Goal: Information Seeking & Learning: Learn about a topic

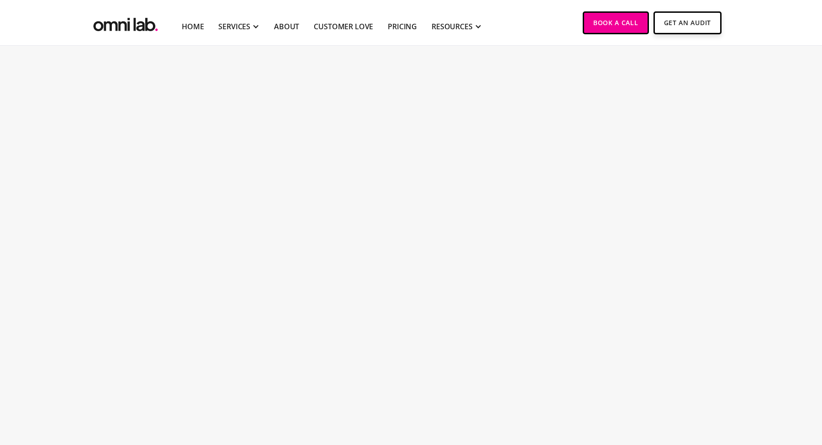
scroll to position [1190, 0]
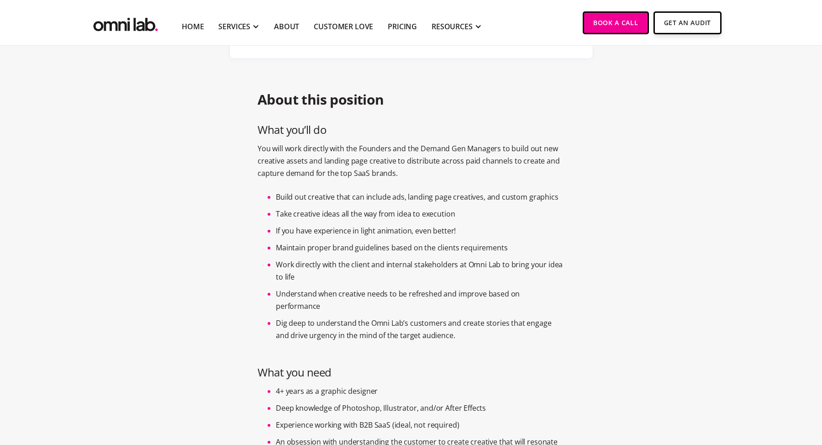
scroll to position [0, 0]
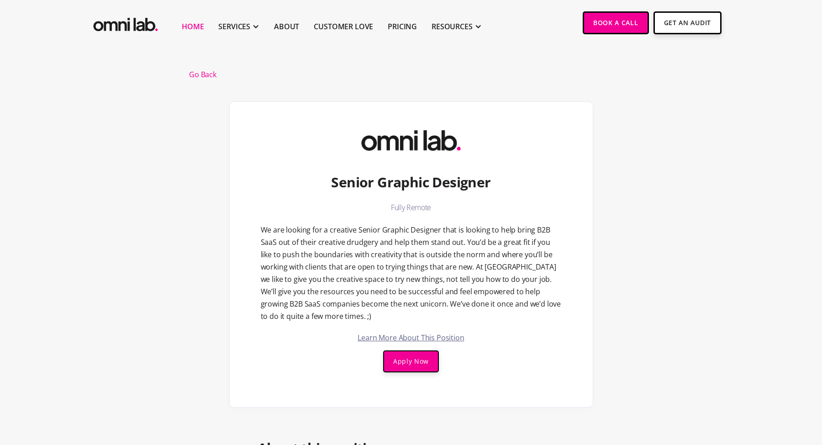
click at [195, 22] on link "Home" at bounding box center [193, 26] width 22 height 11
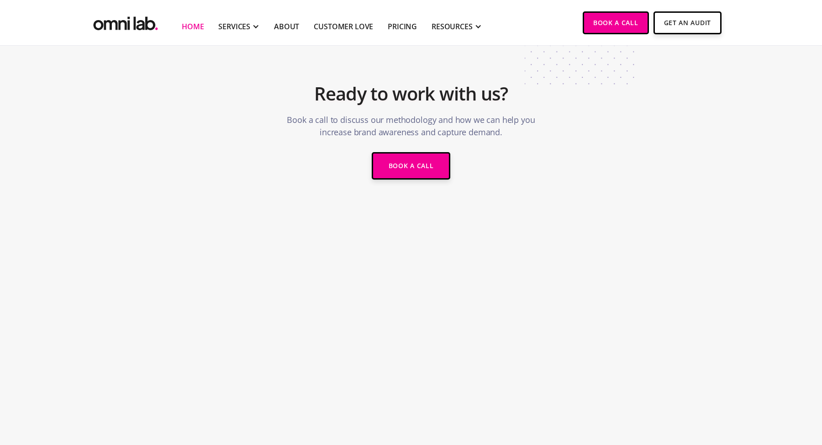
scroll to position [1898, 0]
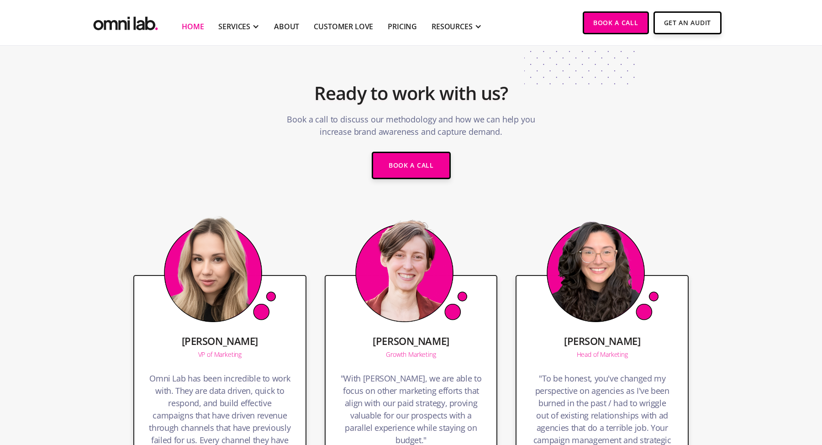
click at [242, 128] on div "Ready to work with us? Book a call to discuss our methodology and how we can he…" at bounding box center [411, 129] width 457 height 118
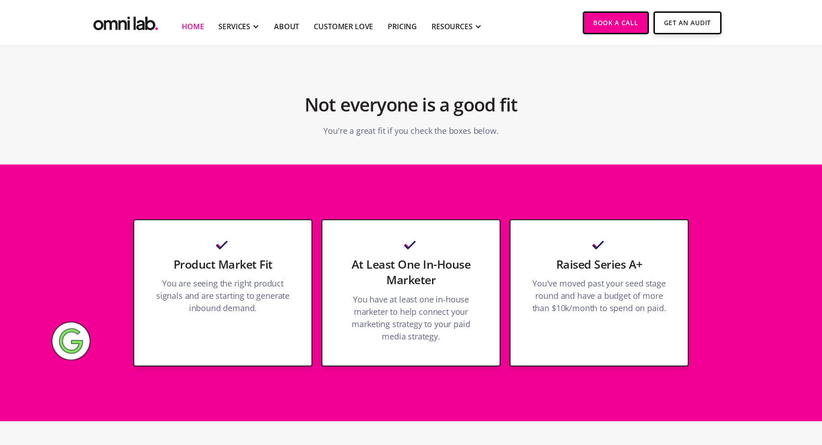
scroll to position [2441, 0]
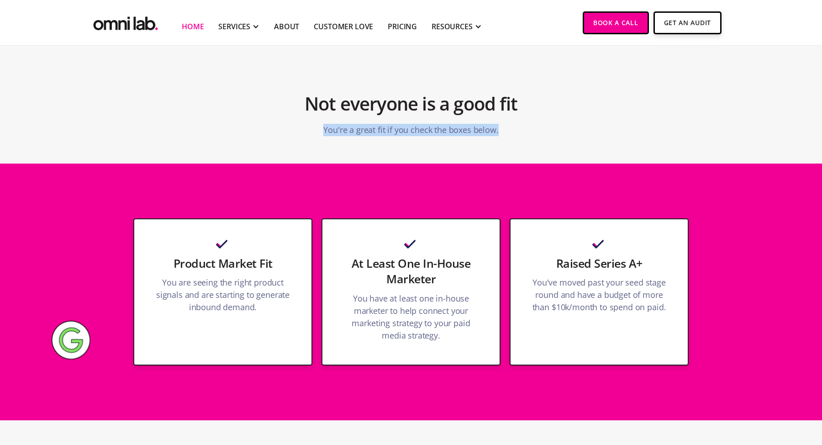
drag, startPoint x: 325, startPoint y: 133, endPoint x: 507, endPoint y: 134, distance: 182.3
click at [507, 134] on div "Not everyone is a good fit You're a great fit if you check the boxes below." at bounding box center [411, 111] width 457 height 60
click at [445, 162] on section "Not everyone is a good fit You're a great fit if you check the boxes below." at bounding box center [411, 99] width 822 height 128
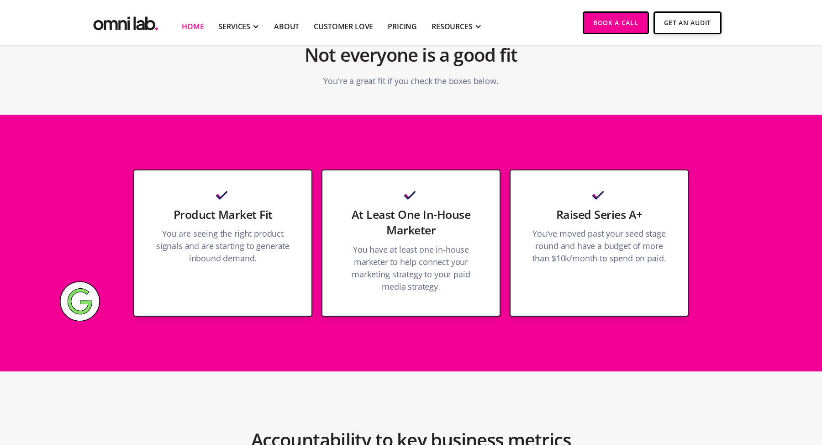
scroll to position [2492, 0]
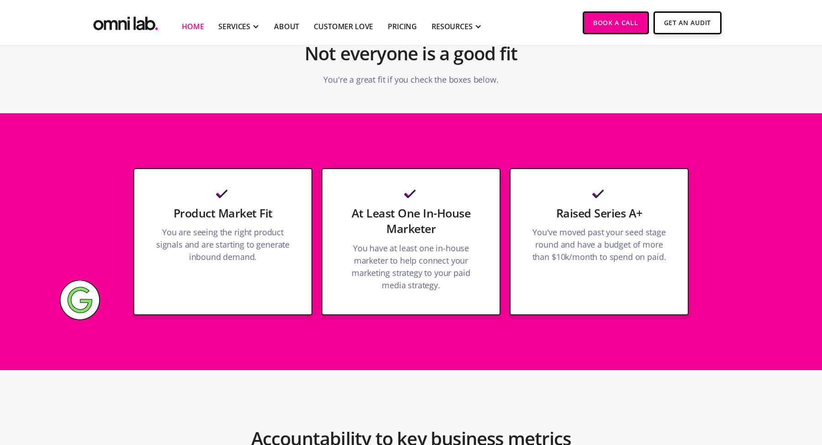
drag, startPoint x: 349, startPoint y: 247, endPoint x: 388, endPoint y: 245, distance: 39.8
click at [357, 247] on p "You have at least one in-house marketer to help connect your marketing strategy…" at bounding box center [411, 269] width 141 height 54
click at [578, 235] on p "You've moved past your seed stage round and have a budget of more than $10k/mon…" at bounding box center [599, 247] width 141 height 42
drag, startPoint x: 526, startPoint y: 228, endPoint x: 596, endPoint y: 246, distance: 72.0
click at [534, 231] on div "Raised Series A+ You've moved past your seed stage round and have a budget of m…" at bounding box center [599, 241] width 179 height 147
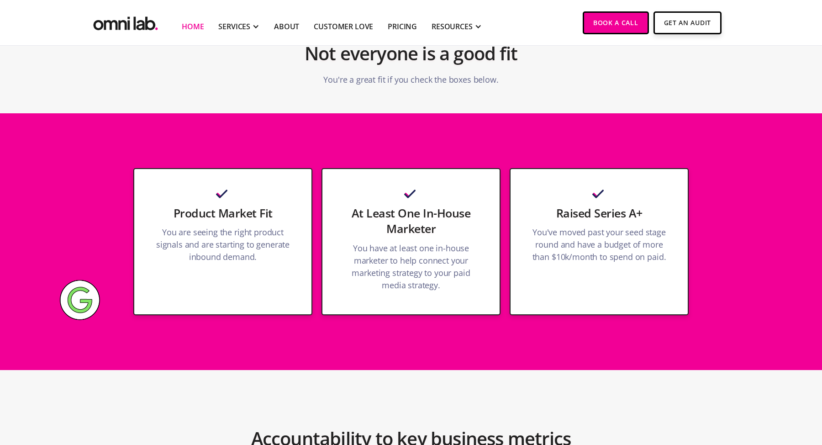
click at [565, 239] on p "You've moved past your seed stage round and have a budget of more than $10k/mon…" at bounding box center [599, 247] width 141 height 42
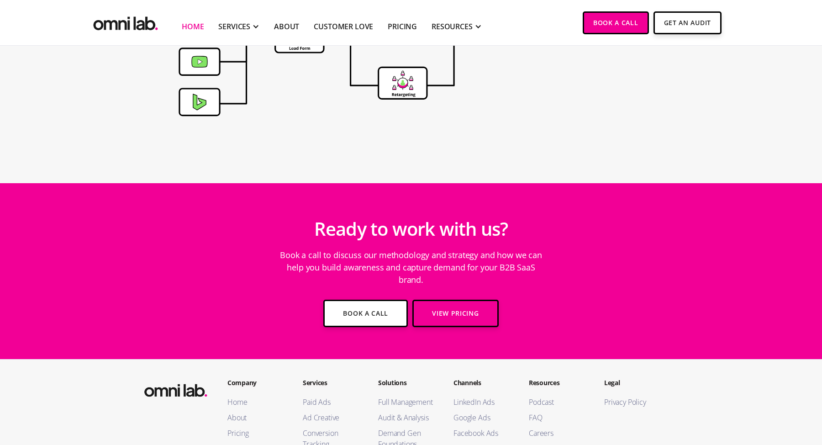
scroll to position [3239, 0]
